Goal: Task Accomplishment & Management: Manage account settings

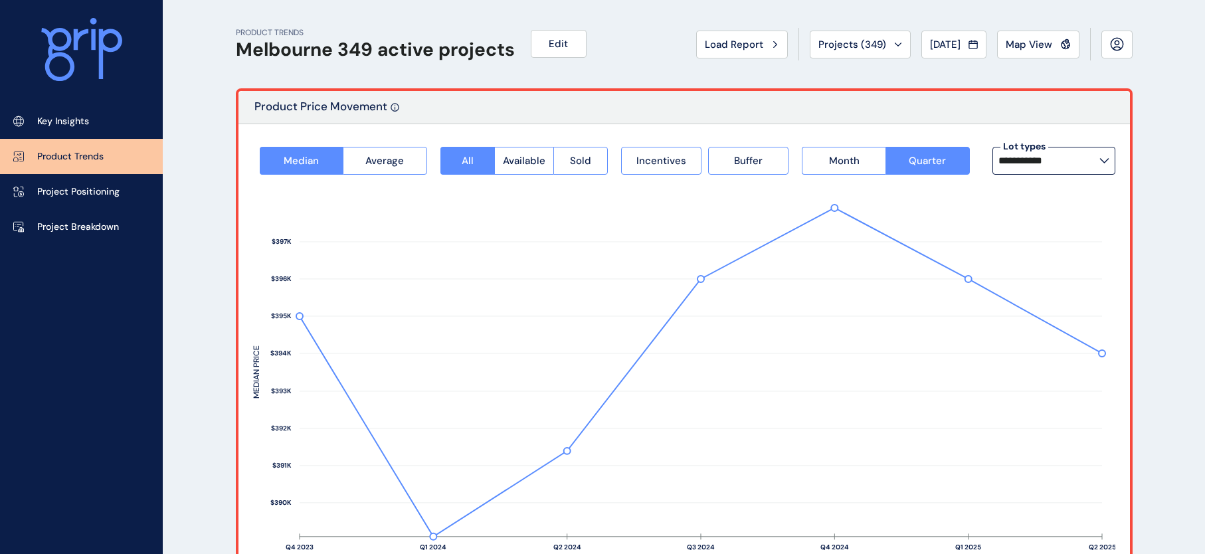
scroll to position [993, 0]
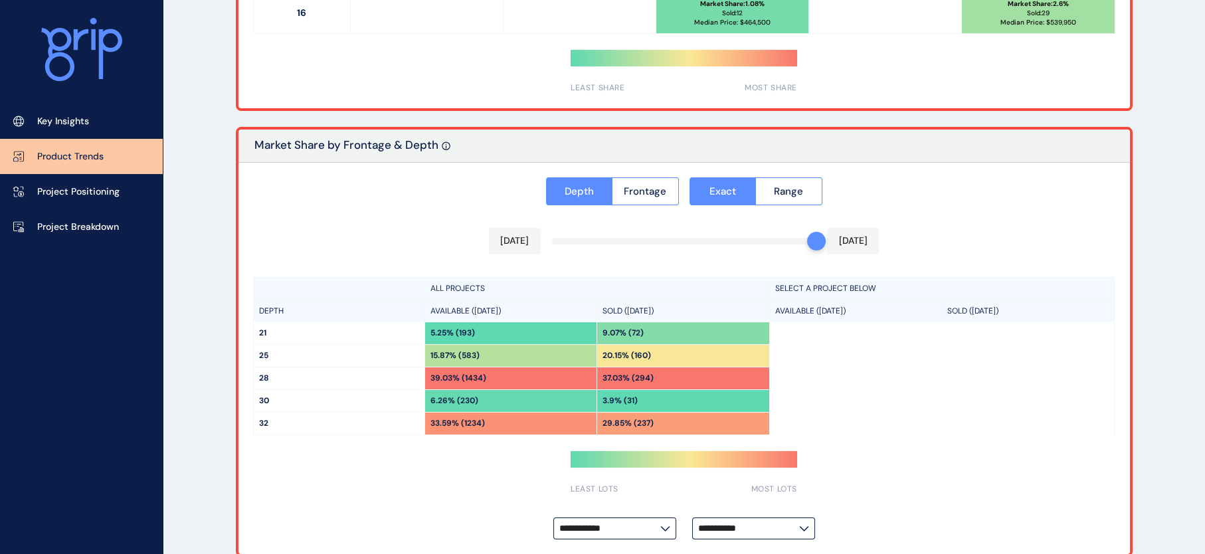
drag, startPoint x: 1203, startPoint y: 454, endPoint x: 1196, endPoint y: 212, distance: 241.2
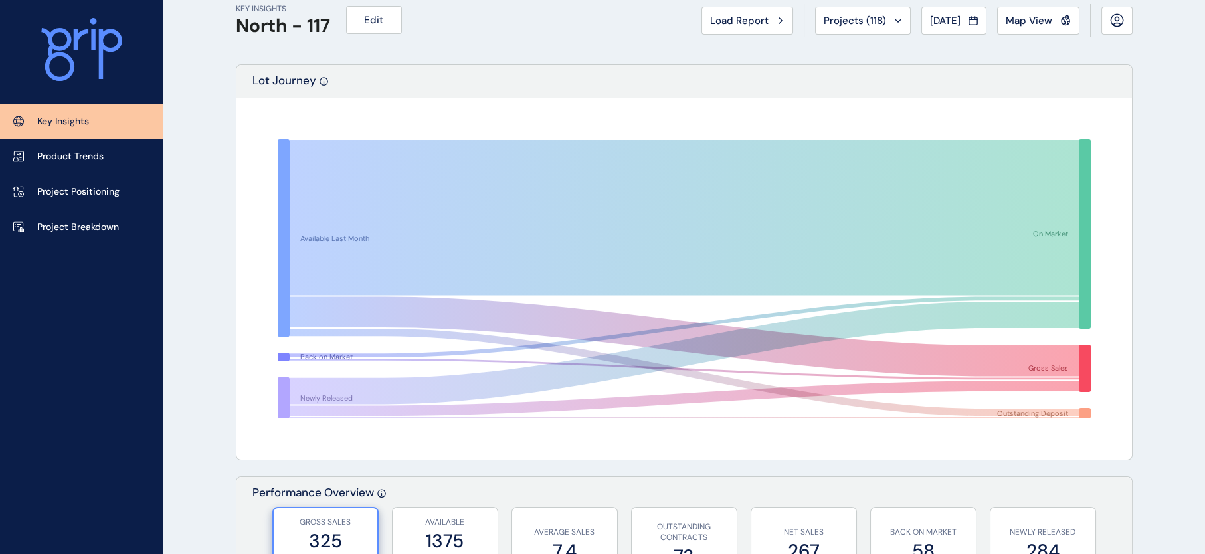
scroll to position [7, 0]
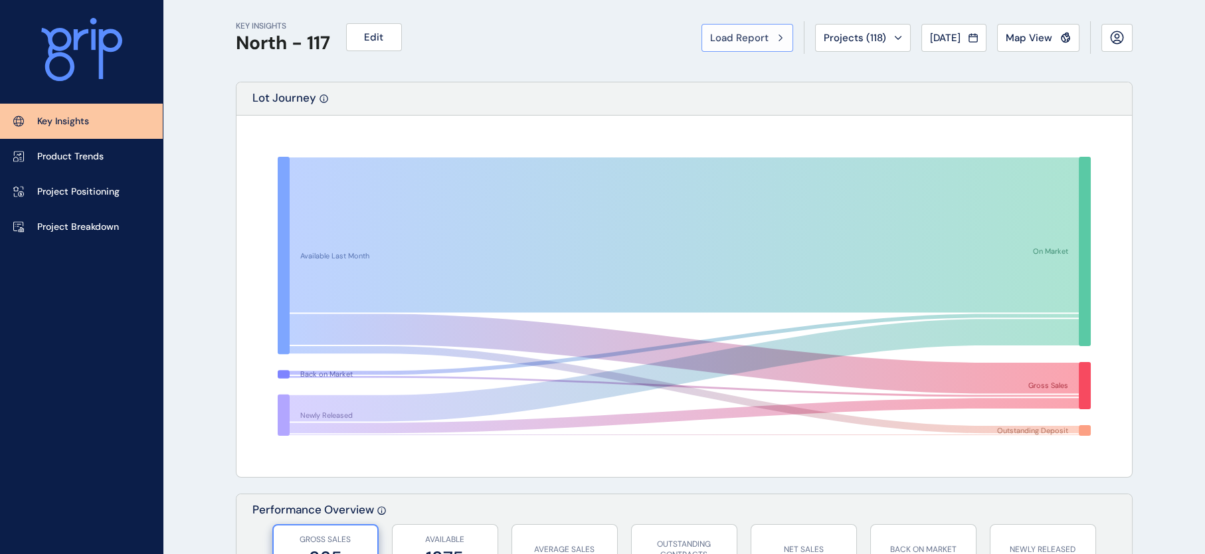
click at [710, 44] on span "Load Report" at bounding box center [739, 37] width 58 height 13
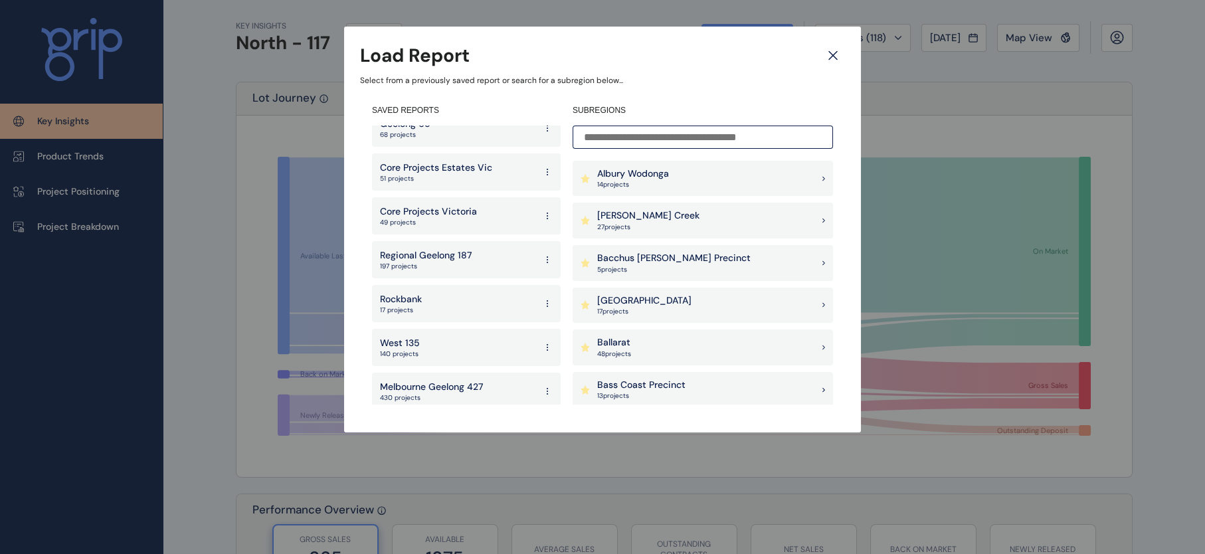
scroll to position [803, 0]
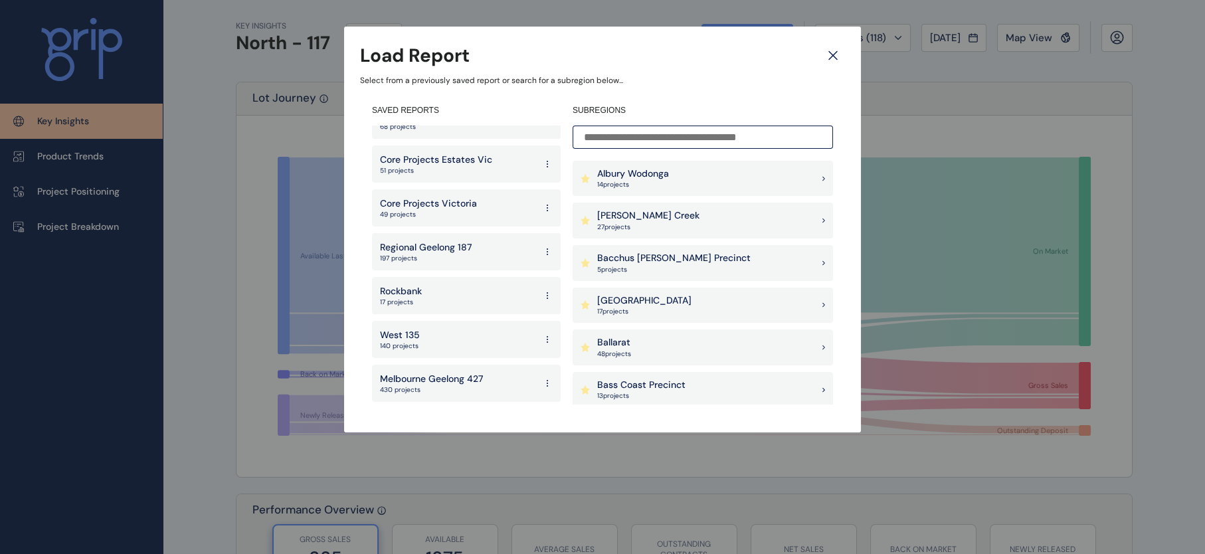
click at [456, 321] on div "West 135 140 projects" at bounding box center [466, 339] width 189 height 37
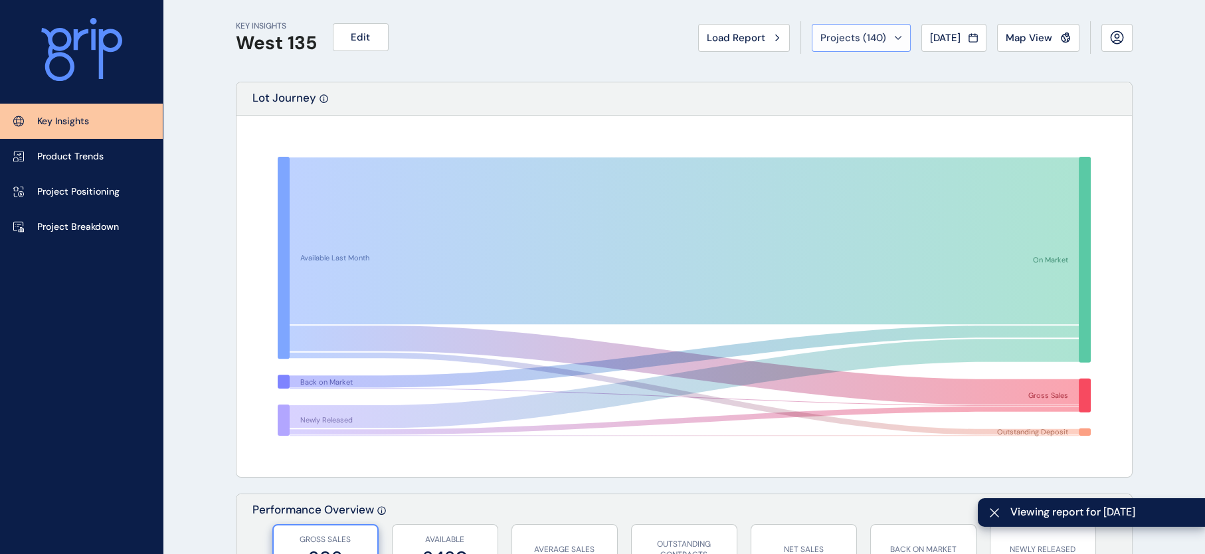
click at [840, 46] on button "Projects ( 140 )" at bounding box center [860, 38] width 99 height 28
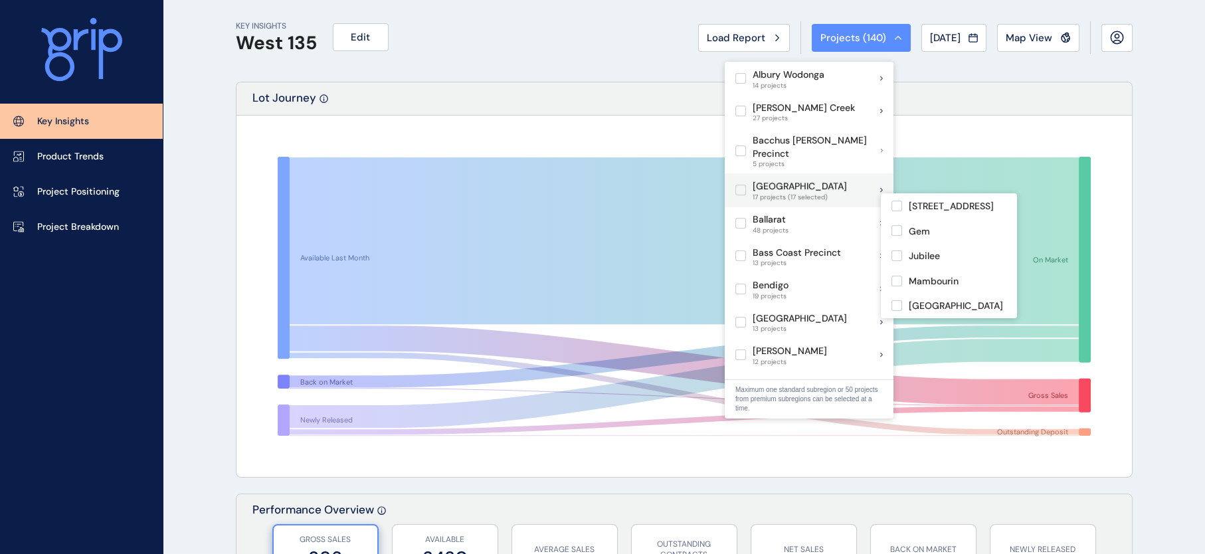
click at [737, 195] on label at bounding box center [740, 190] width 11 height 11
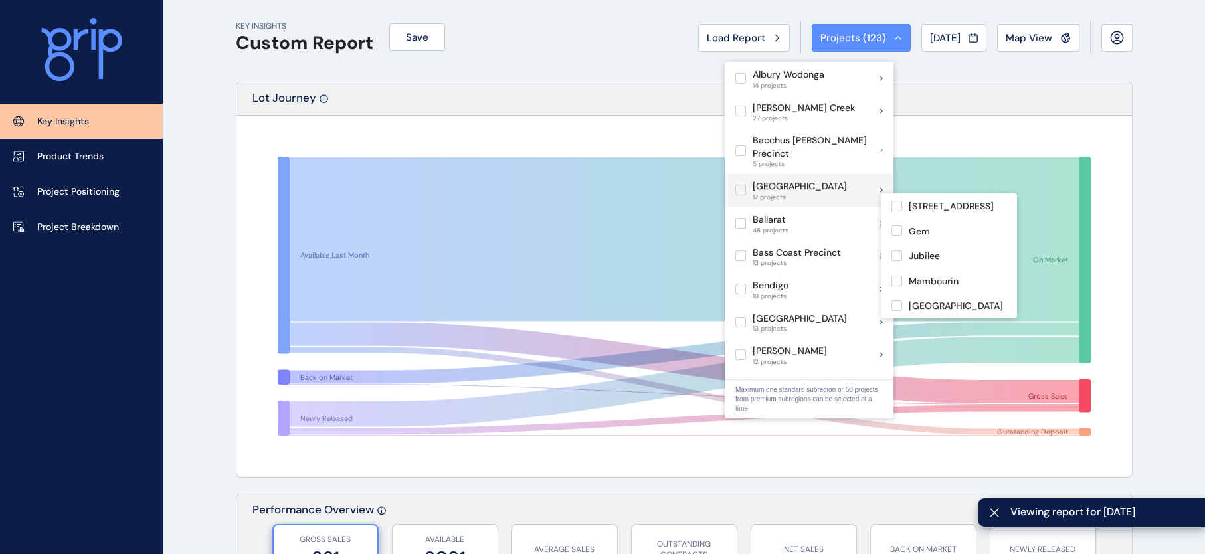
click at [737, 195] on label at bounding box center [740, 190] width 11 height 11
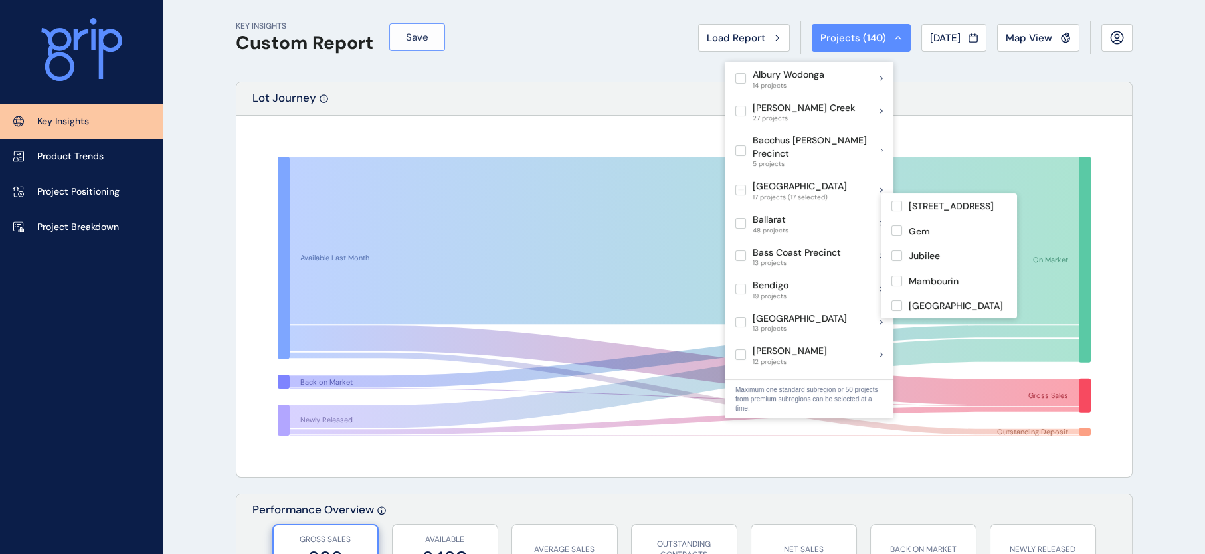
click at [412, 34] on span "Save" at bounding box center [417, 37] width 23 height 13
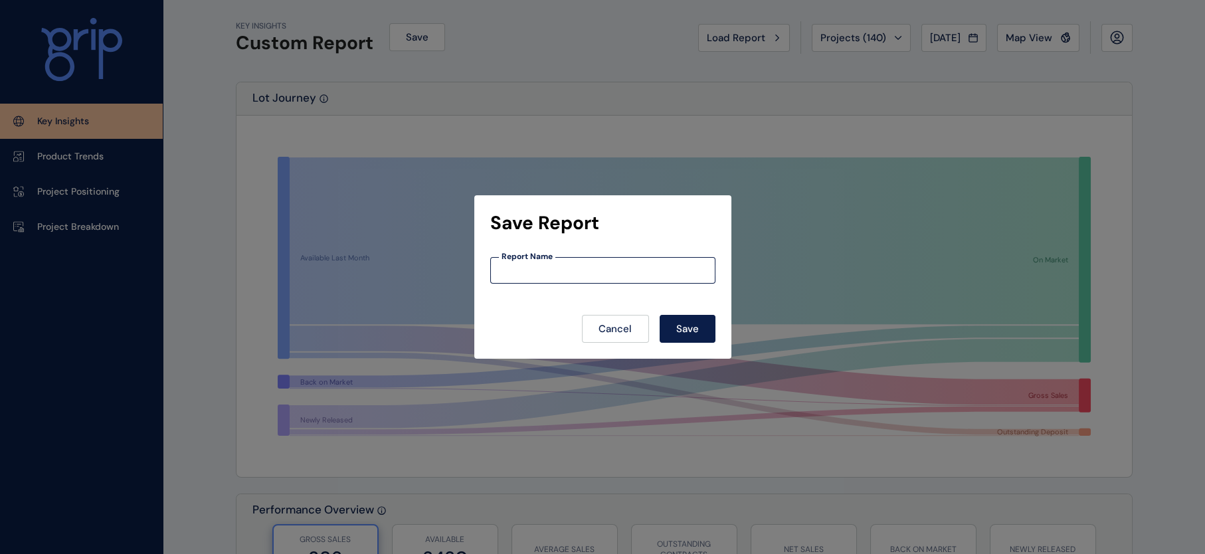
click at [545, 266] on input at bounding box center [603, 270] width 224 height 11
type input "**********"
click at [659, 315] on button "Save" at bounding box center [687, 329] width 56 height 28
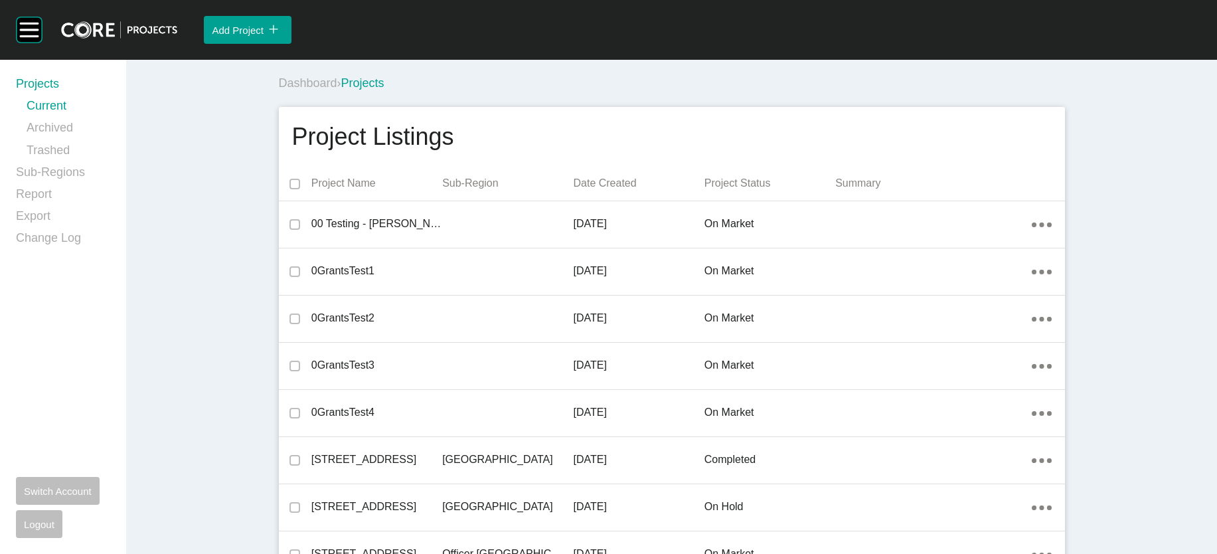
scroll to position [8929, 0]
